Goal: Check status: Check status

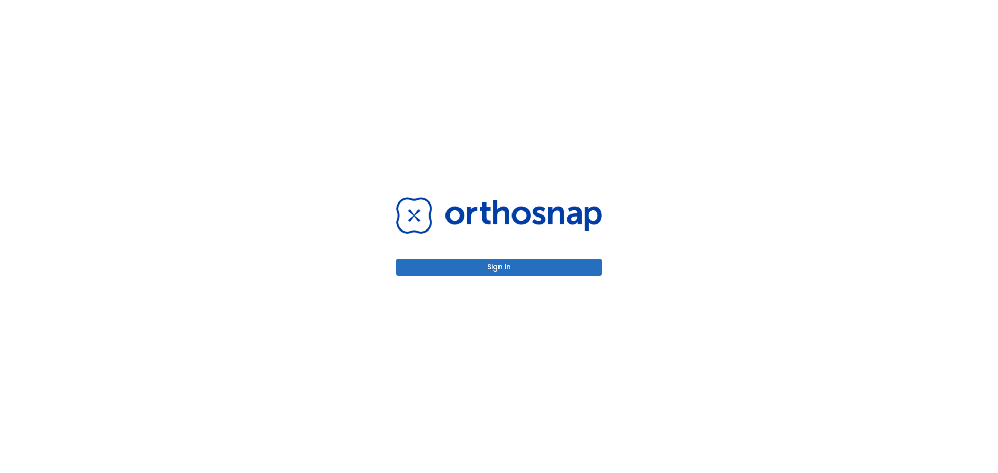
click at [545, 269] on button "Sign in" at bounding box center [499, 267] width 206 height 17
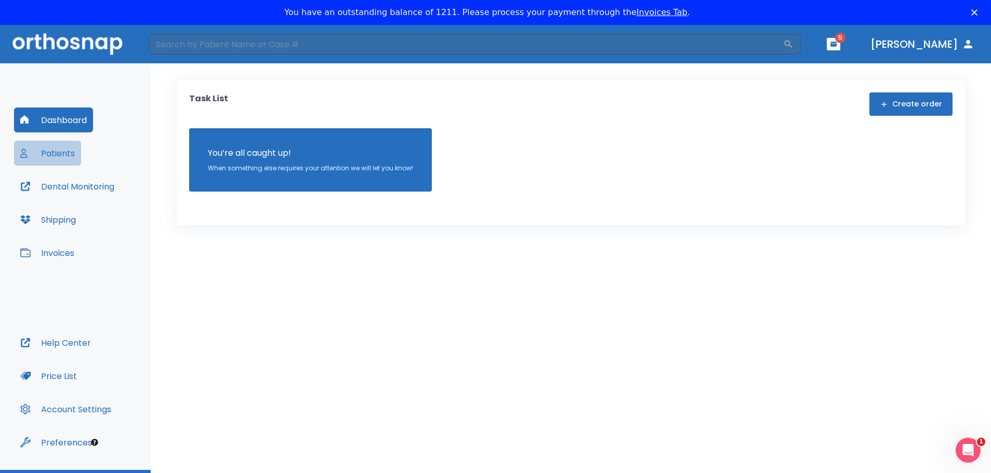
click at [58, 154] on button "Patients" at bounding box center [47, 153] width 67 height 25
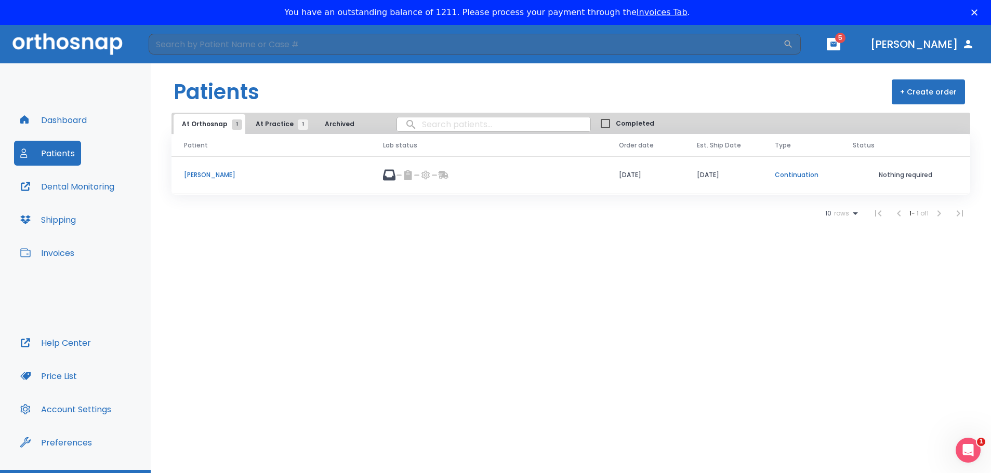
click at [203, 178] on p "[PERSON_NAME]" at bounding box center [271, 174] width 174 height 9
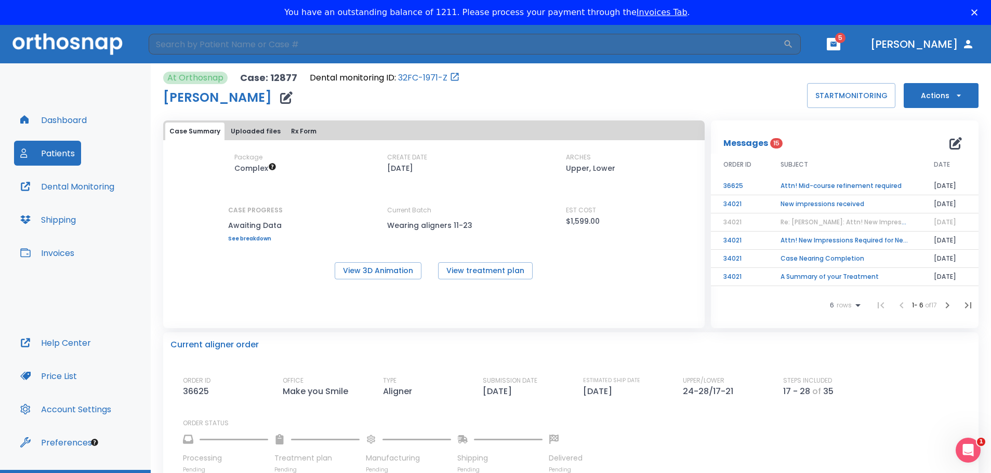
click at [860, 186] on td "Attn! Mid-course refinement required" at bounding box center [844, 186] width 153 height 18
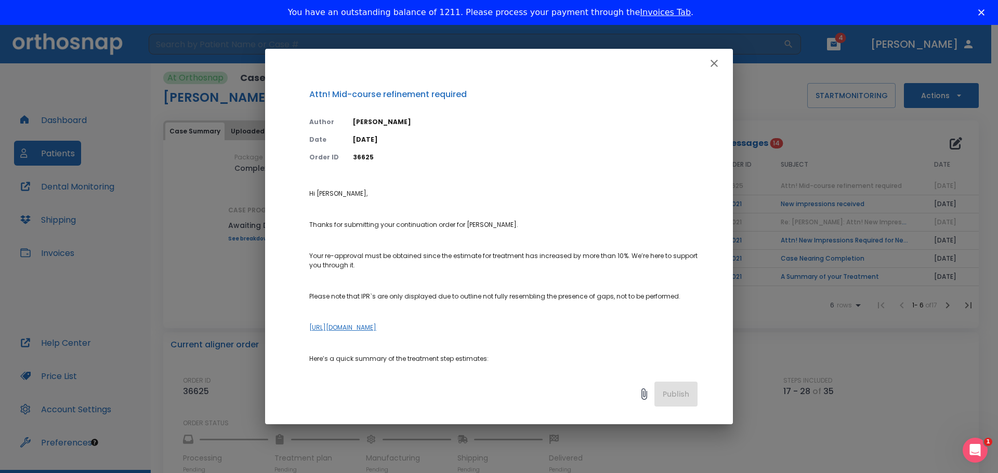
click at [376, 328] on link "[URL][DOMAIN_NAME]" at bounding box center [342, 327] width 67 height 9
click at [707, 64] on button "button" at bounding box center [714, 63] width 21 height 21
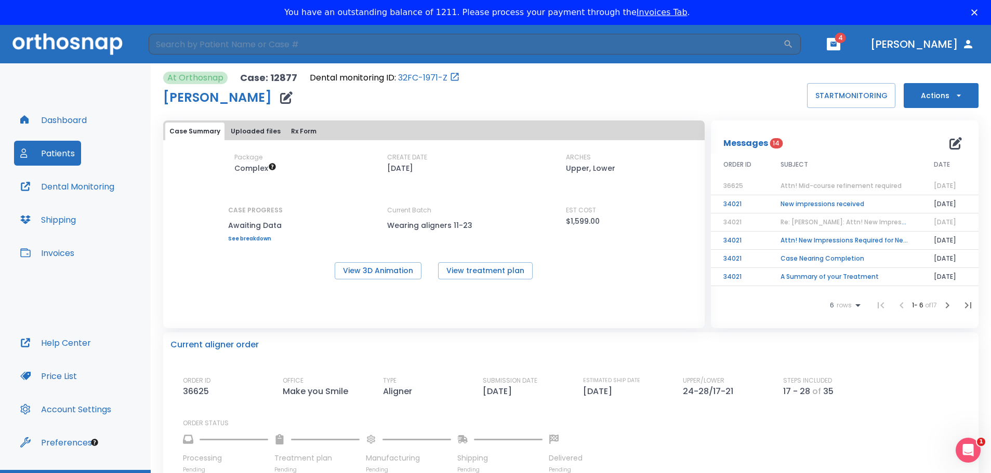
click at [953, 90] on button "Actions" at bounding box center [941, 95] width 75 height 25
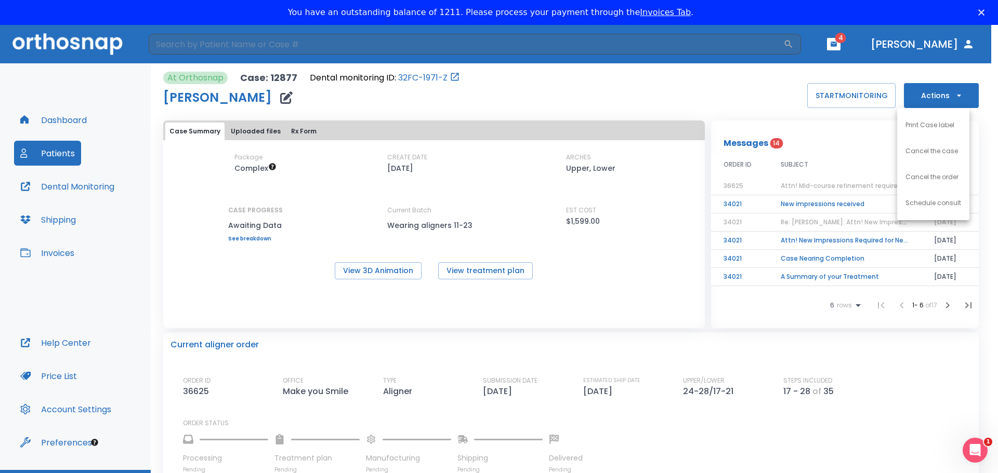
click at [953, 90] on div at bounding box center [499, 236] width 998 height 473
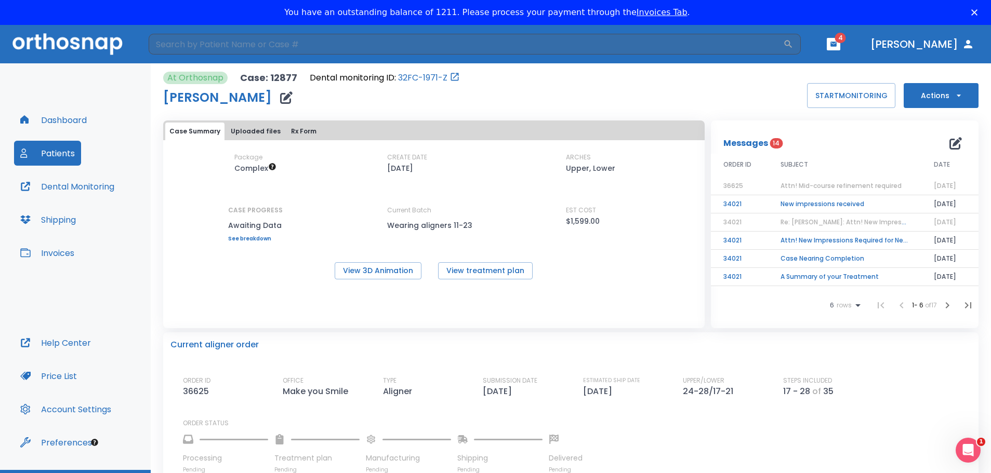
click at [706, 91] on div "At Orthosnap Case: 12877 Dental monitoring ID: 32FC-1971-Z [PERSON_NAME] START …" at bounding box center [570, 90] width 815 height 36
